Goal: Information Seeking & Learning: Find specific page/section

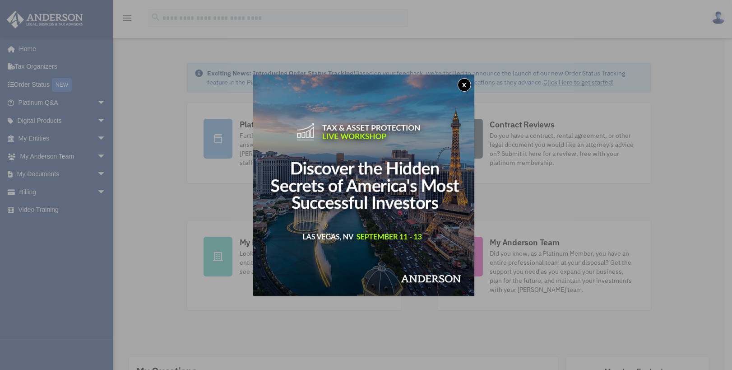
click at [464, 84] on button "x" at bounding box center [465, 85] width 14 height 14
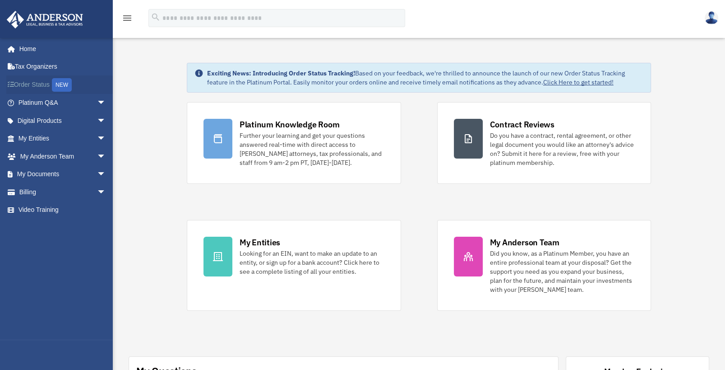
click at [64, 83] on div "NEW" at bounding box center [62, 85] width 20 height 14
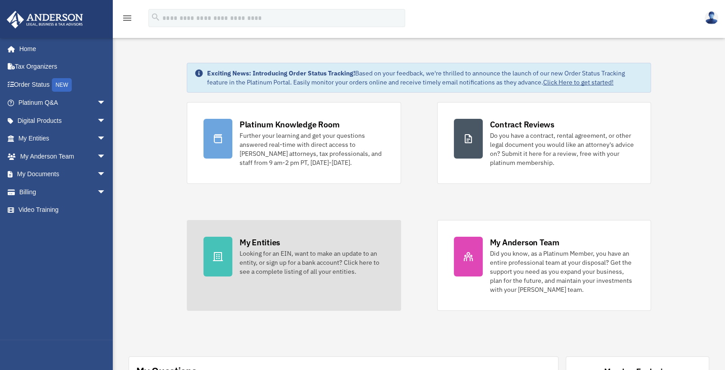
click at [253, 263] on div "Looking for an EIN, want to make an update to an entity, or sign up for a bank …" at bounding box center [312, 262] width 145 height 27
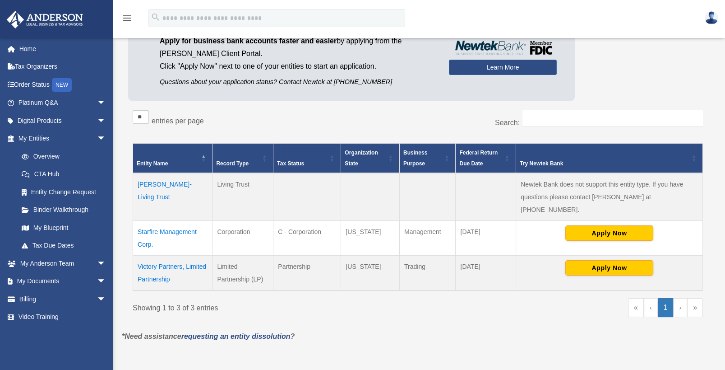
scroll to position [90, 0]
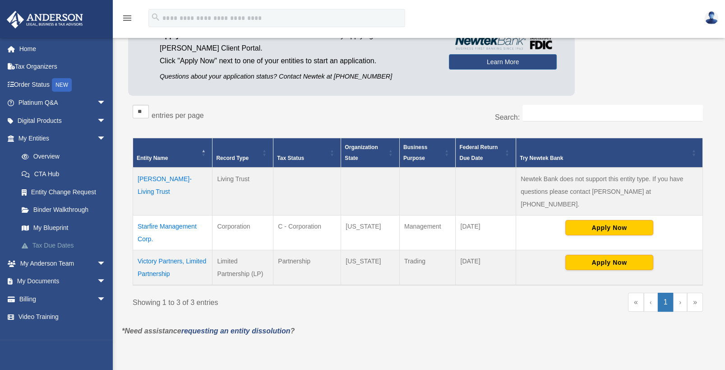
click at [51, 244] on link "Tax Due Dates" at bounding box center [66, 245] width 107 height 18
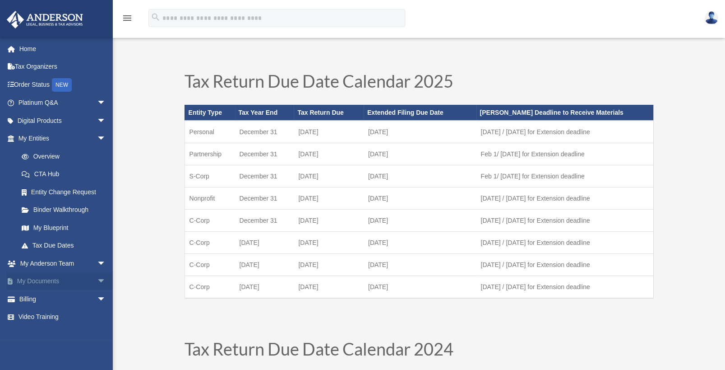
click at [64, 281] on link "My Documents arrow_drop_down" at bounding box center [62, 281] width 113 height 18
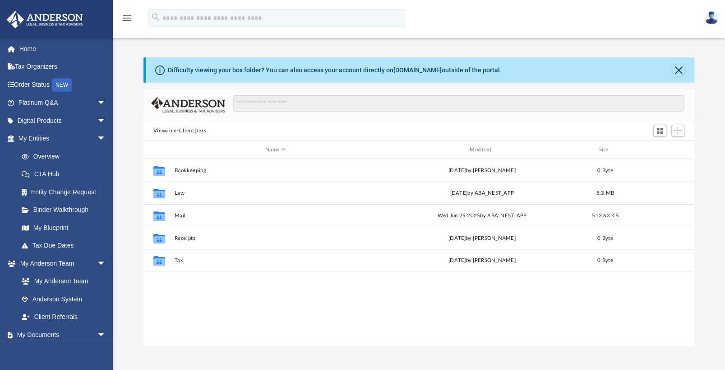
scroll to position [198, 544]
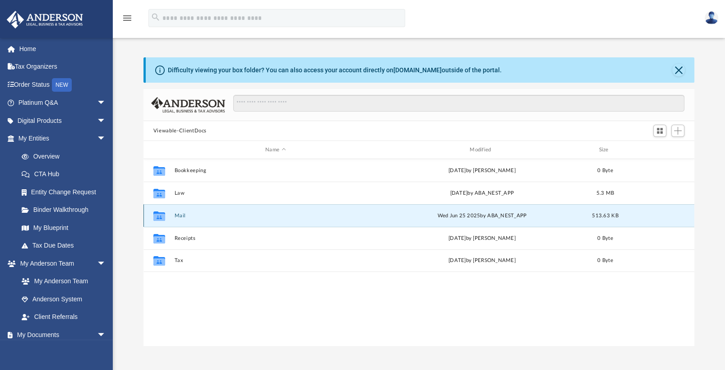
click at [190, 215] on button "Mail" at bounding box center [275, 216] width 203 height 6
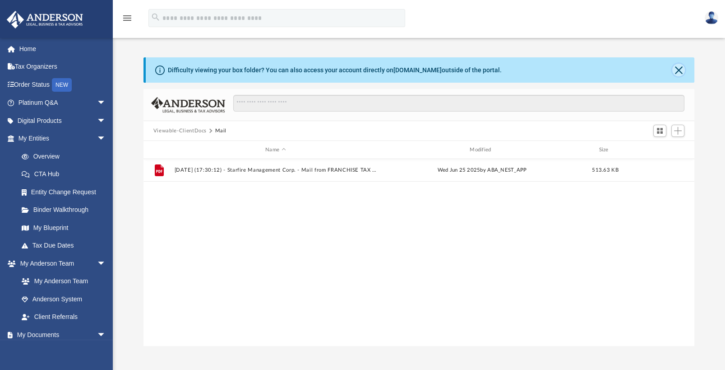
click at [679, 69] on button "Close" at bounding box center [678, 70] width 13 height 13
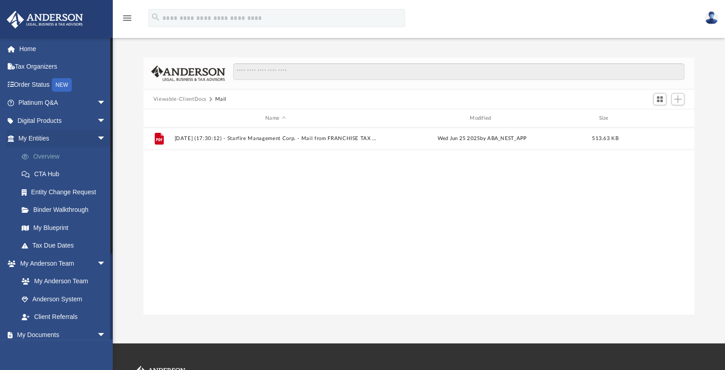
click at [50, 154] on link "Overview" at bounding box center [66, 156] width 107 height 18
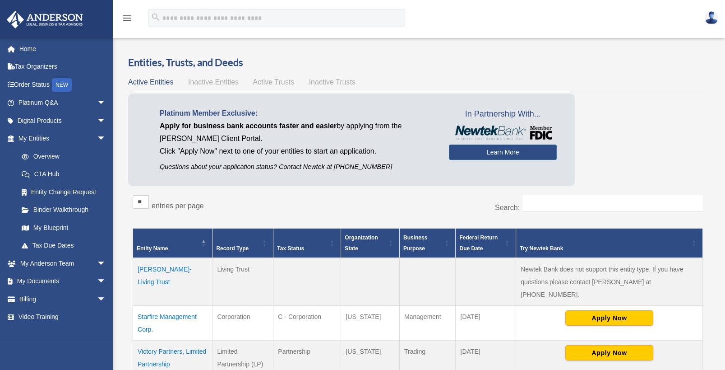
click at [714, 18] on img at bounding box center [712, 17] width 14 height 13
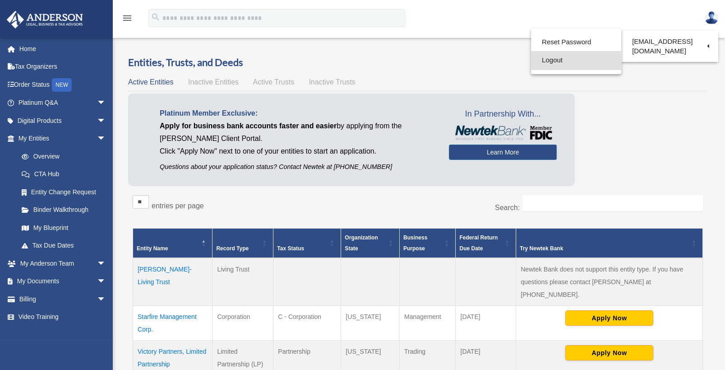
click at [557, 61] on link "Logout" at bounding box center [576, 60] width 90 height 19
